Goal: Task Accomplishment & Management: Manage account settings

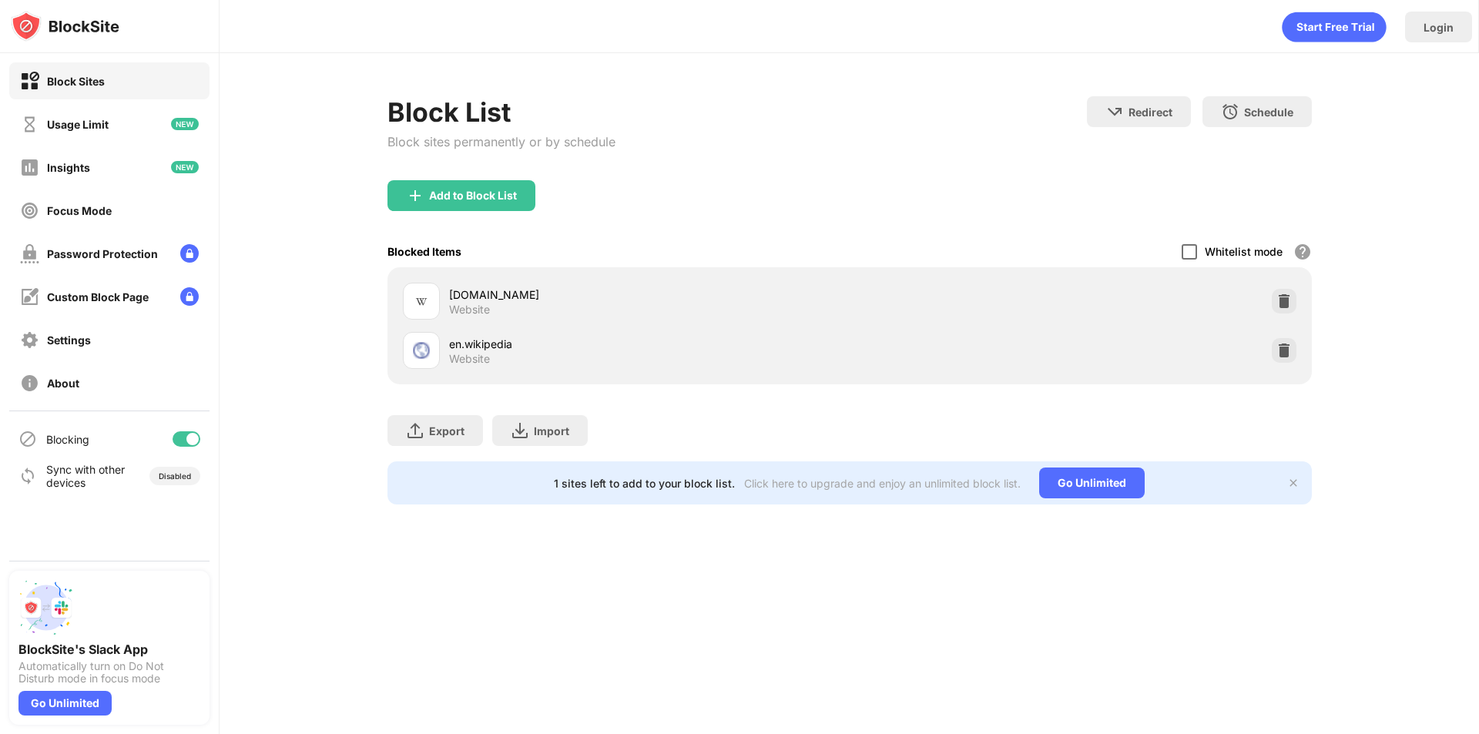
click at [1186, 252] on div at bounding box center [1188, 251] width 15 height 15
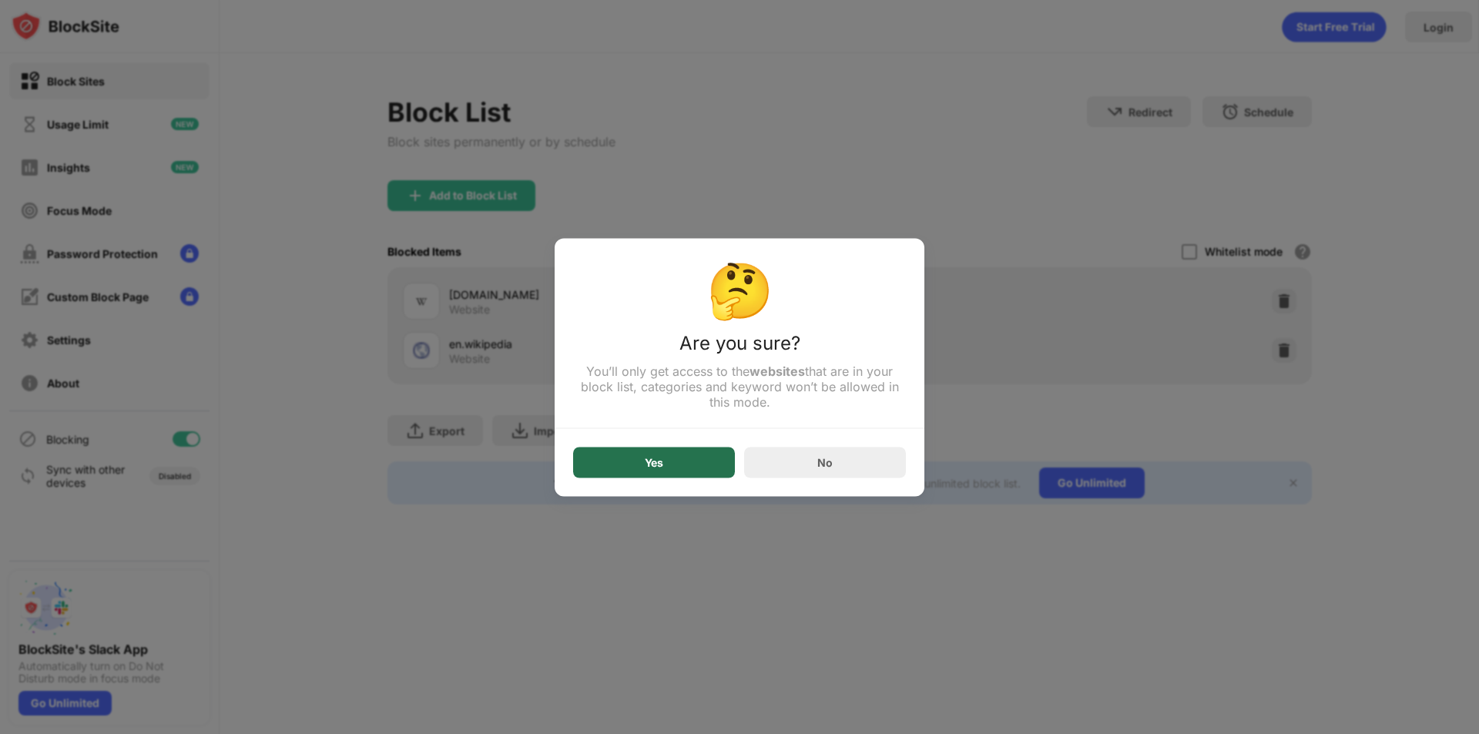
click at [688, 458] on div "Yes" at bounding box center [654, 462] width 162 height 31
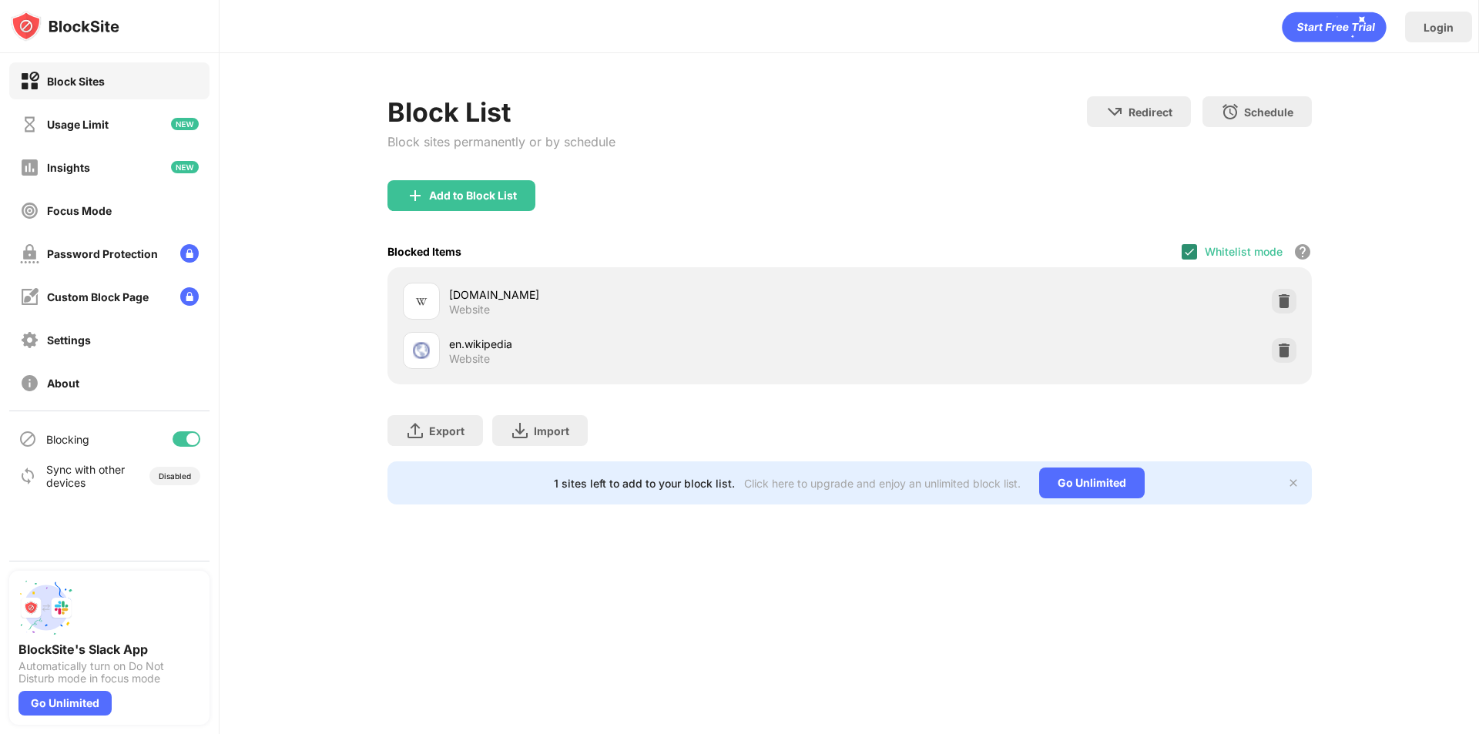
click at [1185, 246] on img at bounding box center [1189, 252] width 12 height 12
click at [1184, 250] on div at bounding box center [1188, 251] width 15 height 15
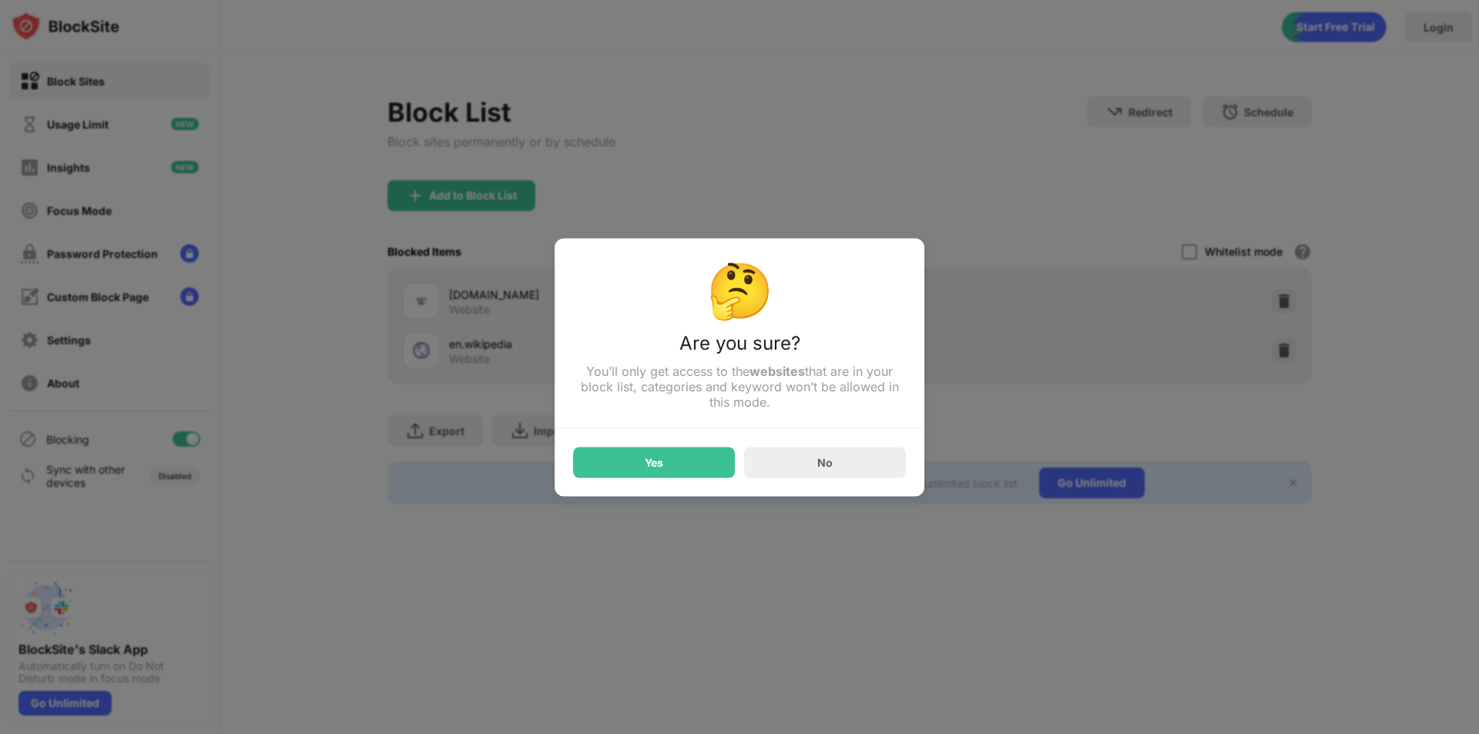
click at [686, 458] on div "Yes" at bounding box center [654, 462] width 162 height 31
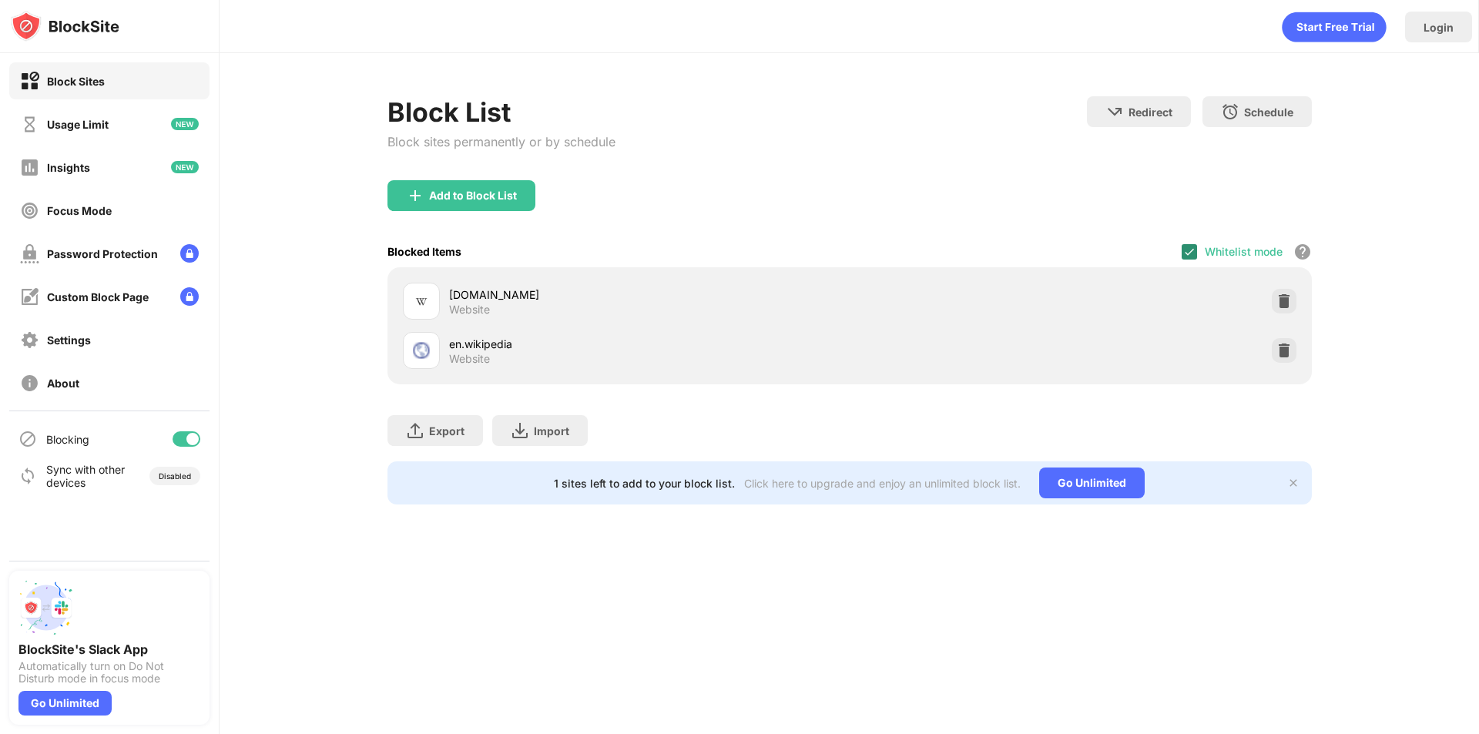
click at [1188, 246] on img at bounding box center [1189, 252] width 12 height 12
click at [1193, 253] on div at bounding box center [1188, 251] width 15 height 15
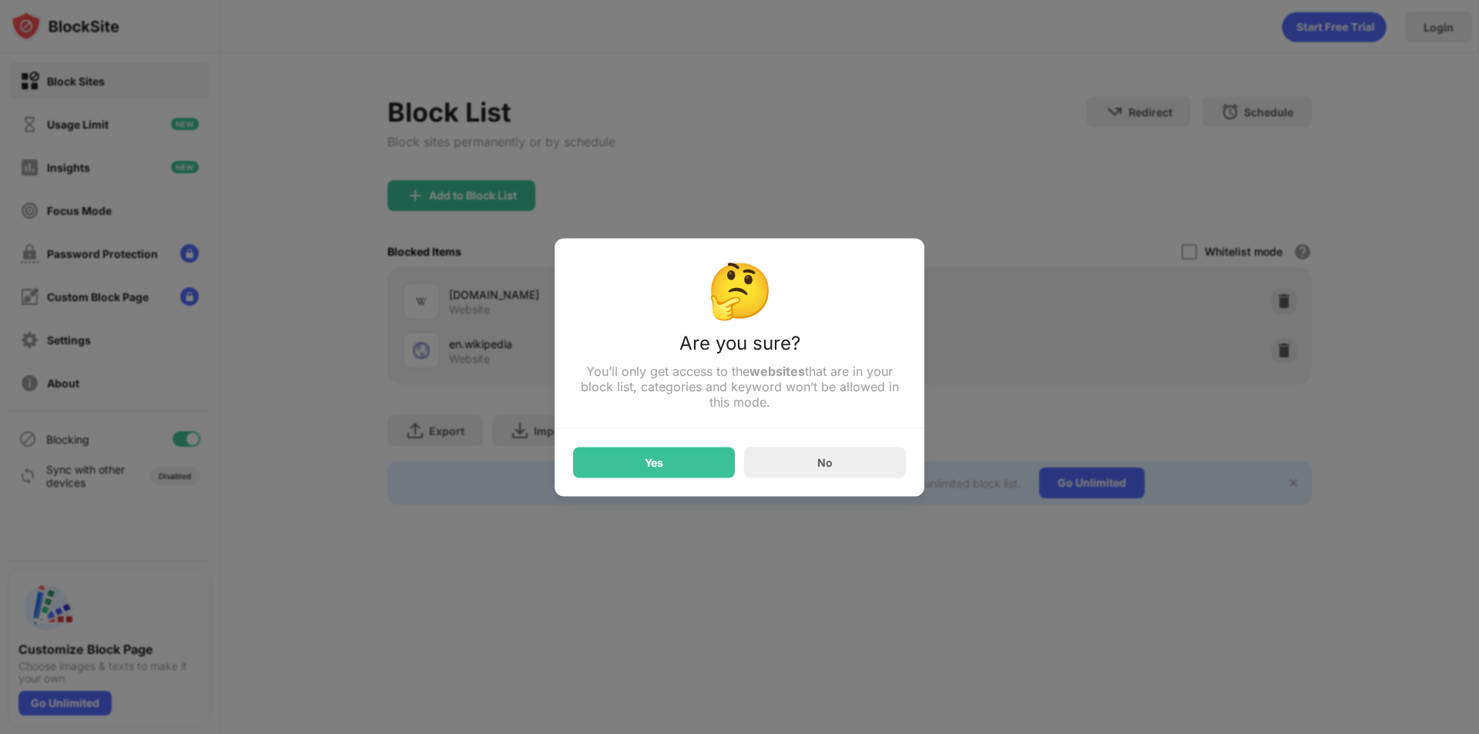
click at [673, 464] on div "Yes" at bounding box center [654, 462] width 162 height 31
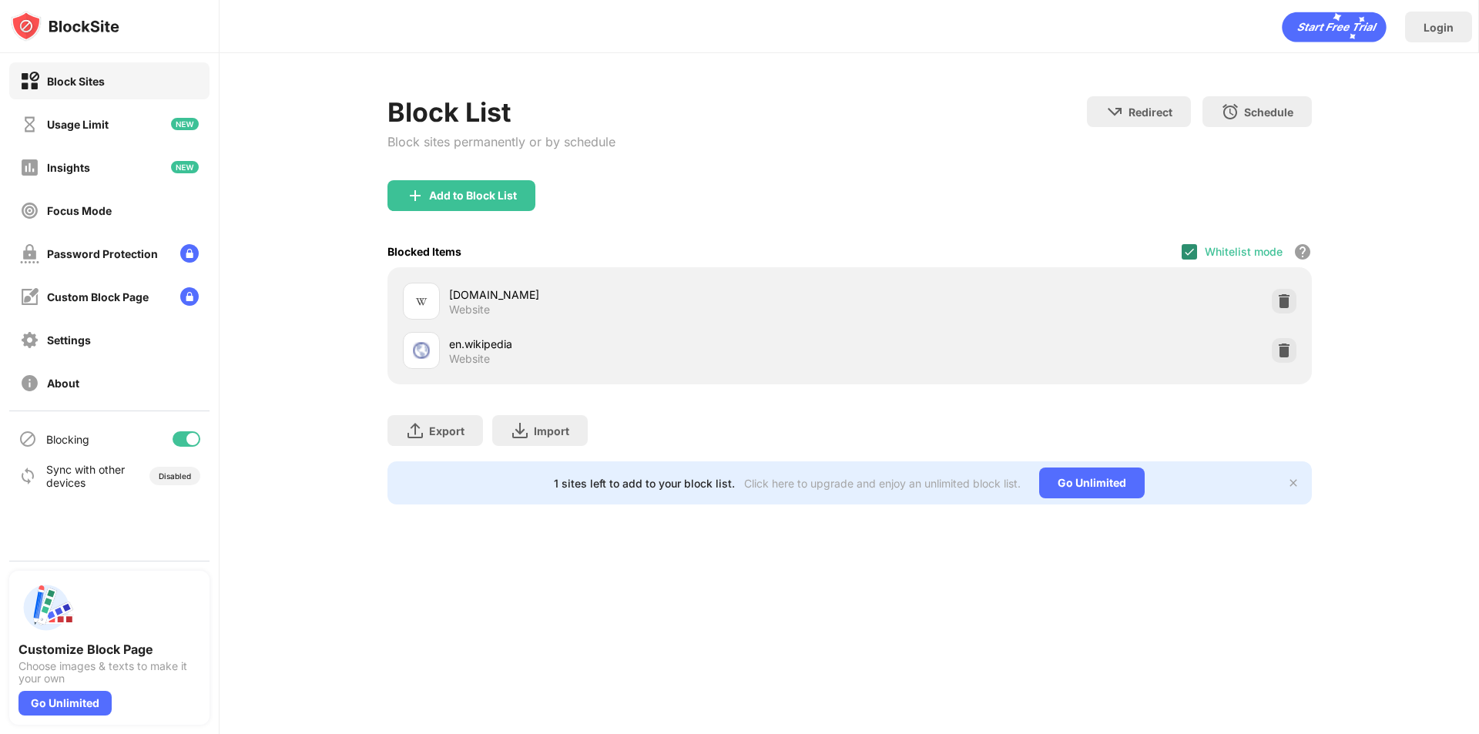
click at [1186, 251] on img at bounding box center [1189, 252] width 12 height 12
